Goal: Transaction & Acquisition: Purchase product/service

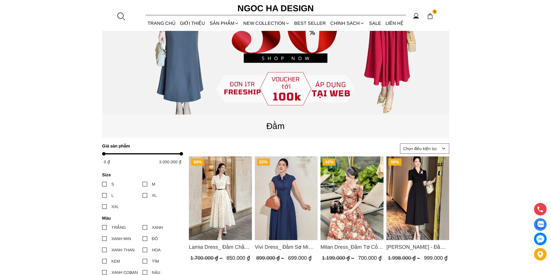
scroll to position [116, 0]
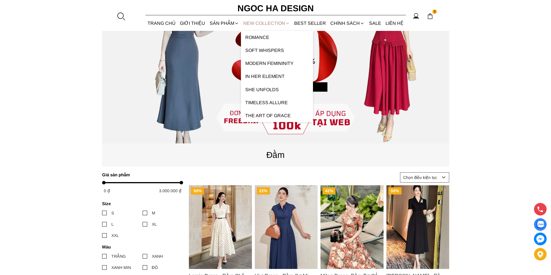
click at [260, 24] on link "NEW COLLECTION" at bounding box center [266, 23] width 51 height 15
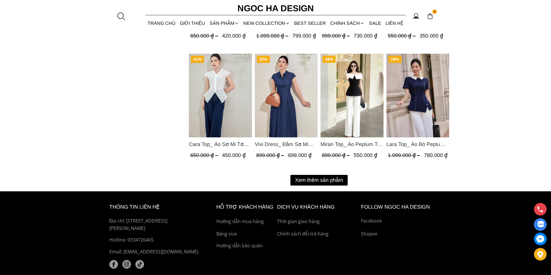
scroll to position [752, 0]
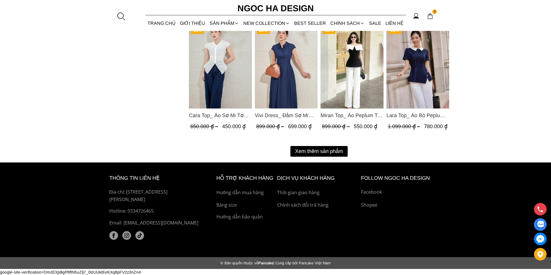
click at [324, 156] on button "Xem thêm sản phẩm" at bounding box center [318, 151] width 57 height 11
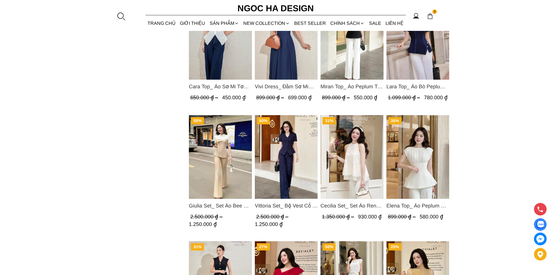
scroll to position [608, 0]
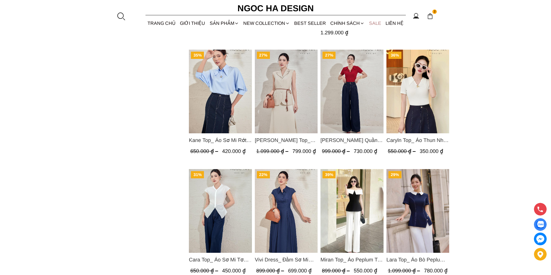
click at [373, 23] on link "SALE" at bounding box center [375, 23] width 16 height 15
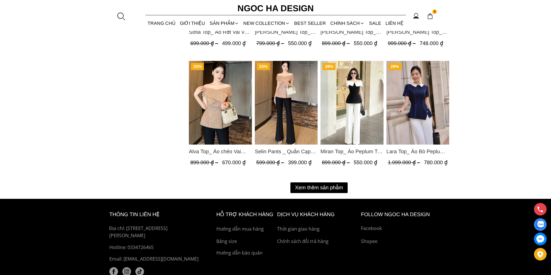
scroll to position [752, 0]
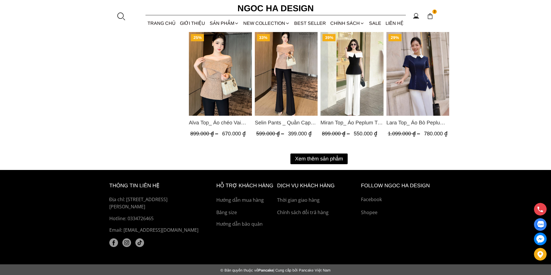
click at [329, 157] on button "Xem thêm sản phẩm" at bounding box center [318, 159] width 57 height 11
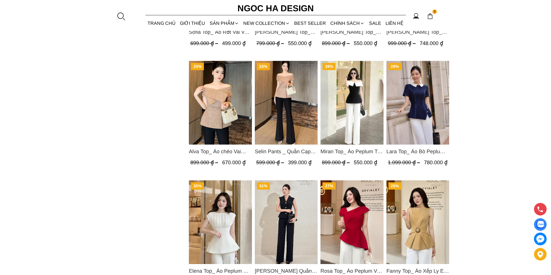
scroll to position [896, 0]
